Goal: Task Accomplishment & Management: Use online tool/utility

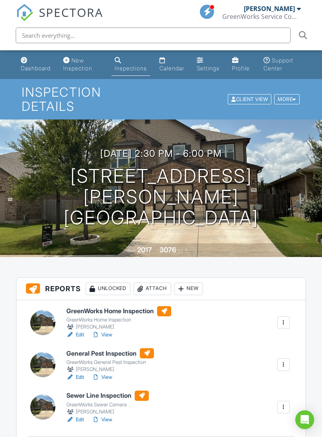
scroll to position [207, 0]
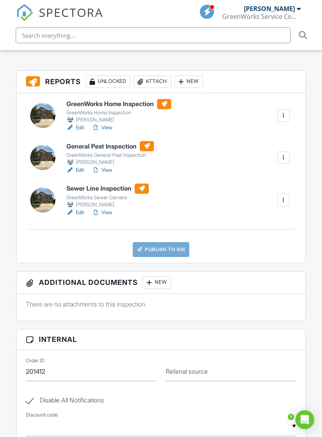
click at [162, 245] on link "Publish to ISN" at bounding box center [161, 249] width 57 height 15
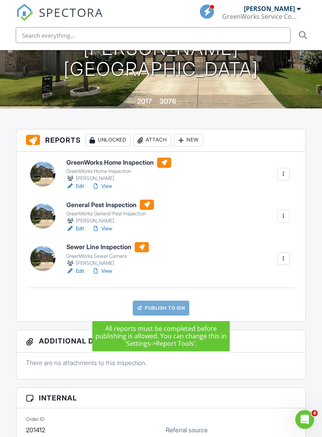
scroll to position [0, 0]
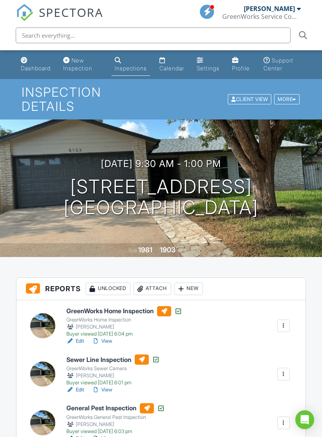
click at [110, 340] on link "View" at bounding box center [102, 341] width 20 height 8
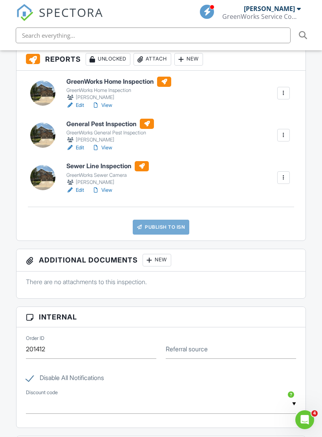
click at [163, 224] on link "Publish to ISN" at bounding box center [161, 227] width 57 height 15
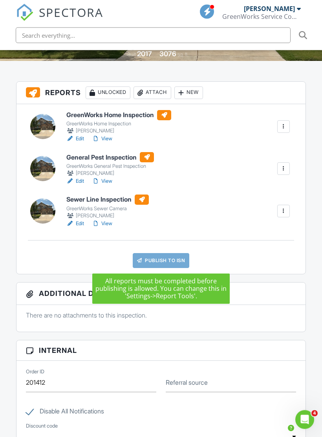
scroll to position [194, 0]
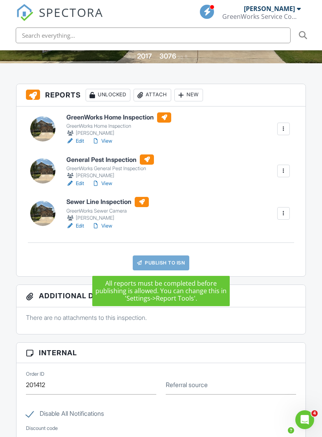
click at [106, 137] on link "View" at bounding box center [102, 141] width 20 height 8
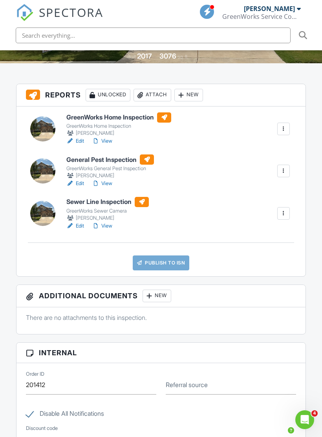
scroll to position [203, 0]
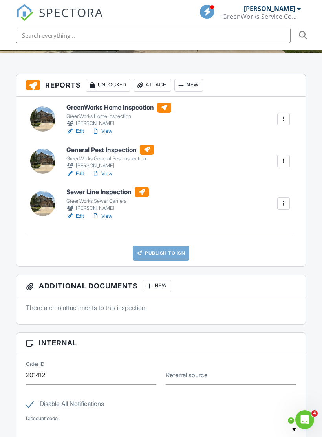
click at [104, 174] on link "View" at bounding box center [102, 174] width 20 height 8
click at [109, 214] on link "View" at bounding box center [102, 216] width 20 height 8
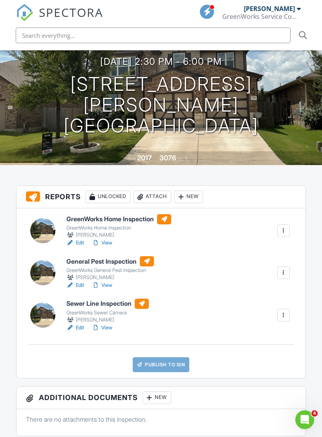
scroll to position [0, 0]
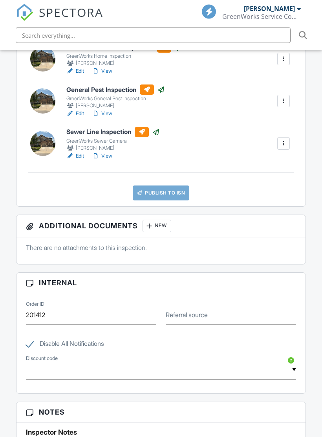
scroll to position [258, 0]
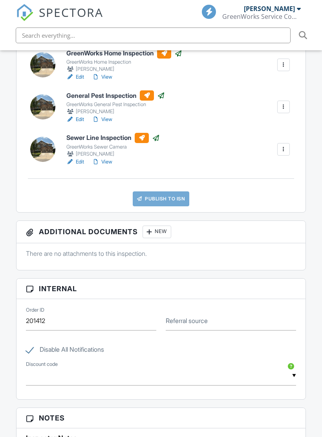
click at [170, 195] on link "Publish to ISN" at bounding box center [161, 198] width 57 height 15
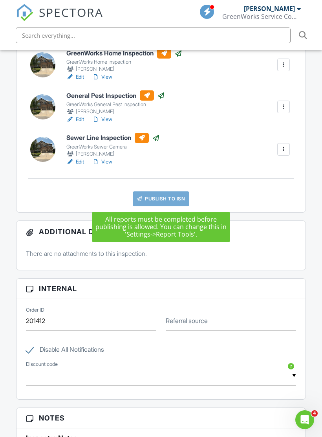
scroll to position [0, 0]
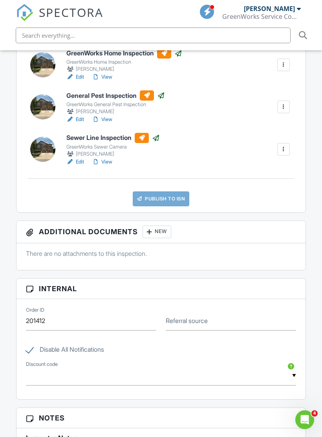
click at [106, 75] on link "View" at bounding box center [102, 77] width 20 height 8
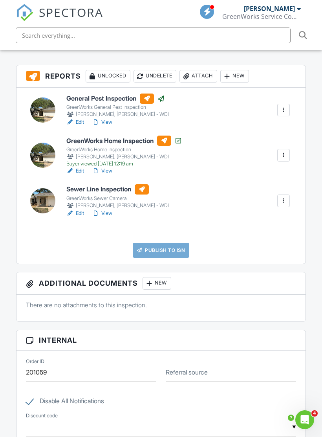
click at [163, 247] on link "Publish to ISN" at bounding box center [161, 250] width 57 height 15
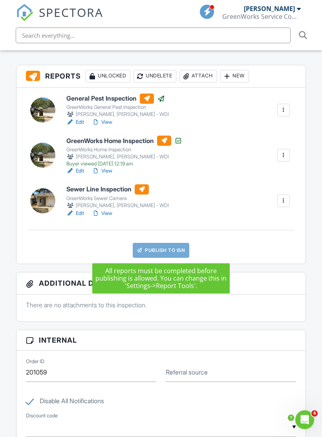
click at [183, 202] on div "Sewer Line Inspection GreenWorks Sewer Camera [PERSON_NAME], [PERSON_NAME] - WD…" at bounding box center [178, 200] width 233 height 33
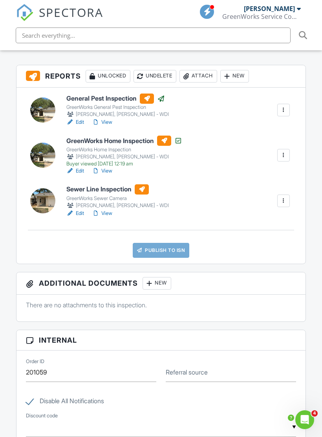
click at [105, 214] on link "View" at bounding box center [102, 213] width 20 height 8
